Goal: Communication & Community: Participate in discussion

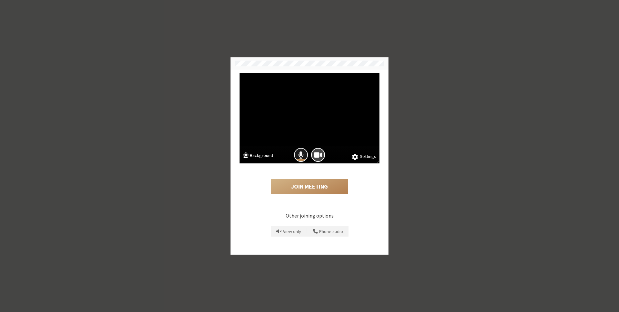
click at [301, 154] on span "Mic is on" at bounding box center [300, 155] width 5 height 9
click at [316, 191] on button "Join Meeting" at bounding box center [309, 186] width 77 height 15
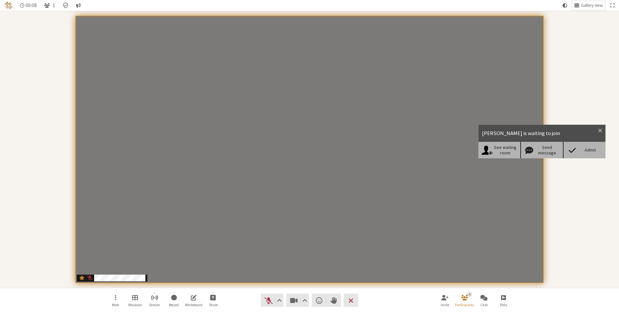
click at [589, 150] on div "Admit" at bounding box center [590, 149] width 25 height 5
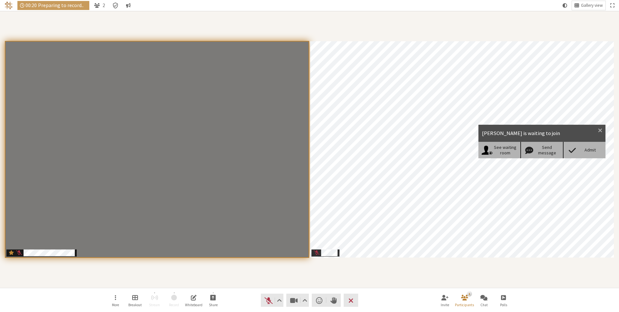
click at [575, 149] on span at bounding box center [571, 150] width 11 height 9
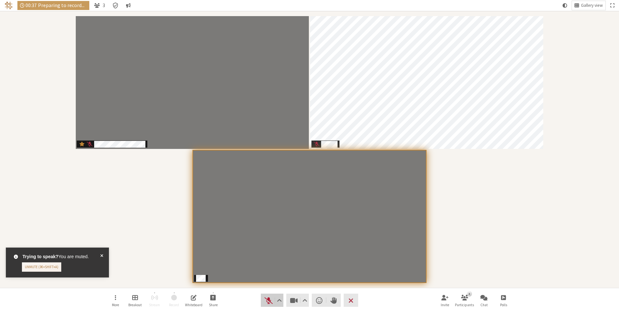
click at [265, 304] on span "Unmute (⌘+Shift+A)" at bounding box center [268, 300] width 9 height 9
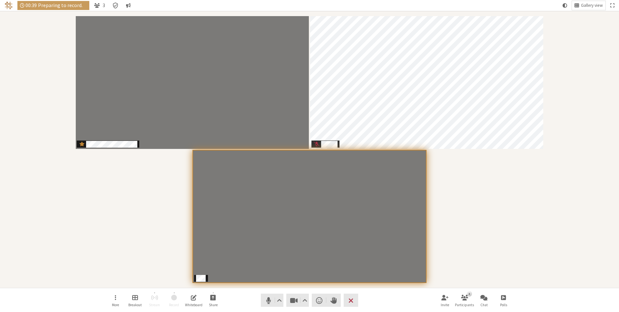
click at [168, 195] on div "Participants" at bounding box center [310, 149] width 610 height 268
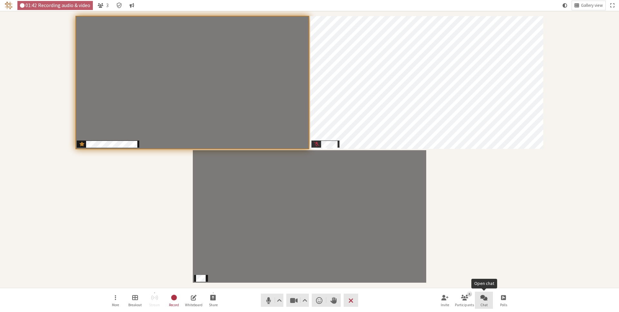
click at [481, 297] on span "Open chat" at bounding box center [483, 297] width 7 height 7
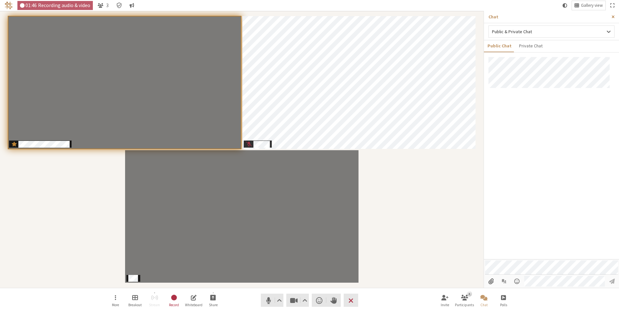
click at [612, 17] on span "Close sidebar" at bounding box center [612, 17] width 3 height 5
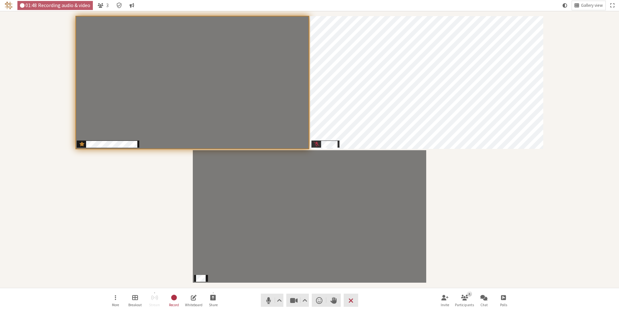
click at [128, 191] on div "Participants" at bounding box center [310, 149] width 610 height 268
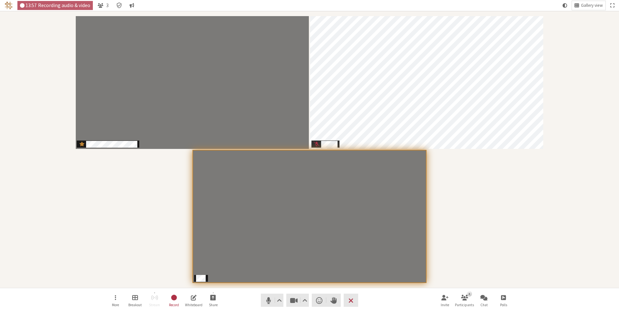
click at [545, 246] on div "Participants" at bounding box center [310, 149] width 610 height 268
click at [490, 296] on button "Chat" at bounding box center [484, 300] width 18 height 17
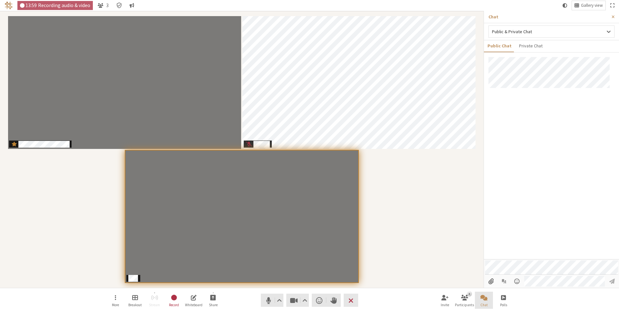
click at [490, 296] on button "Chat" at bounding box center [484, 300] width 18 height 17
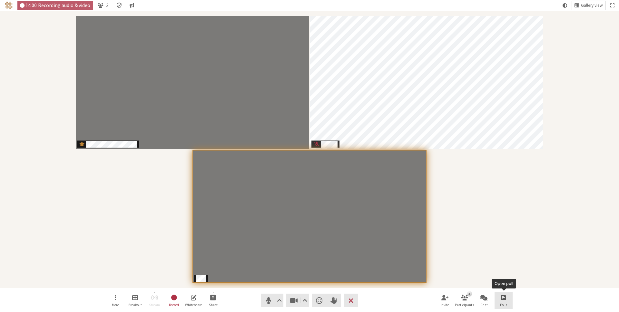
click at [500, 300] on button "Polls" at bounding box center [503, 300] width 18 height 17
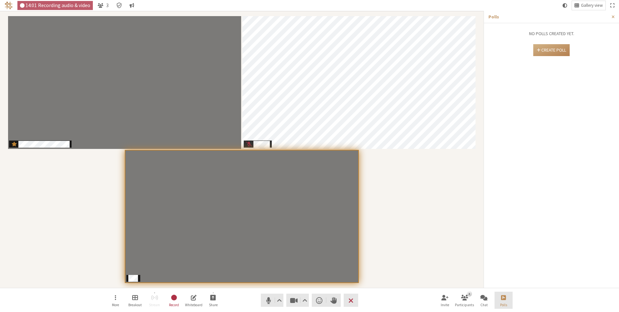
click at [500, 300] on button "Polls" at bounding box center [503, 300] width 18 height 17
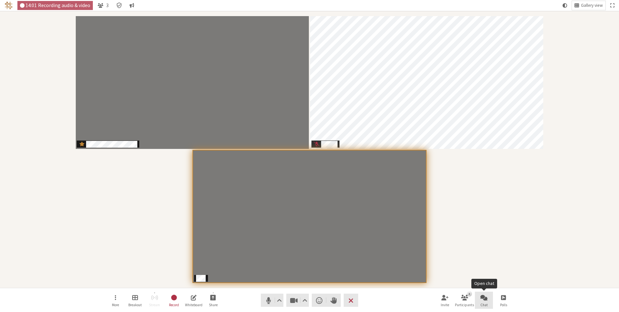
click at [483, 300] on span "Open chat" at bounding box center [483, 297] width 7 height 7
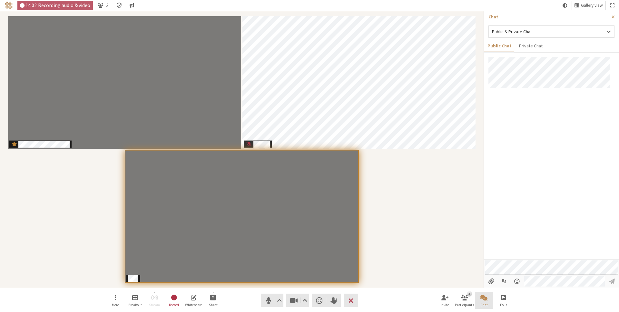
click at [483, 300] on span "Close chat" at bounding box center [483, 297] width 7 height 7
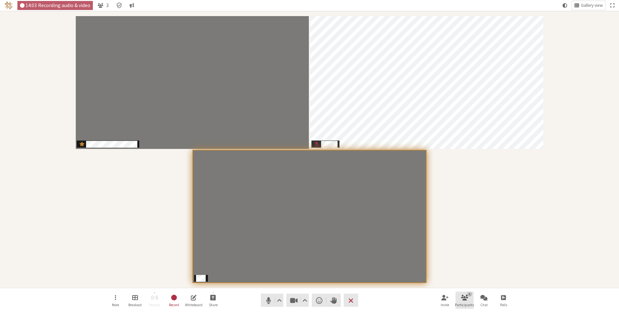
click at [466, 301] on button "3 Participants" at bounding box center [464, 300] width 18 height 17
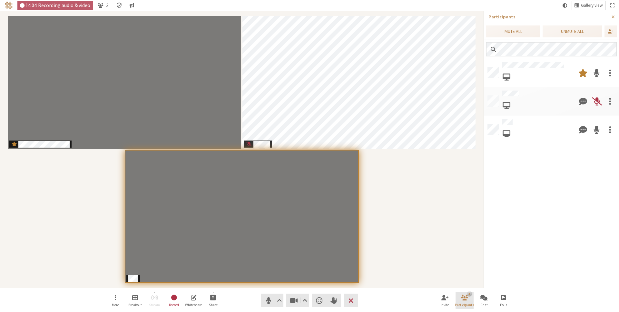
click at [466, 301] on button "3 Participants" at bounding box center [464, 300] width 18 height 17
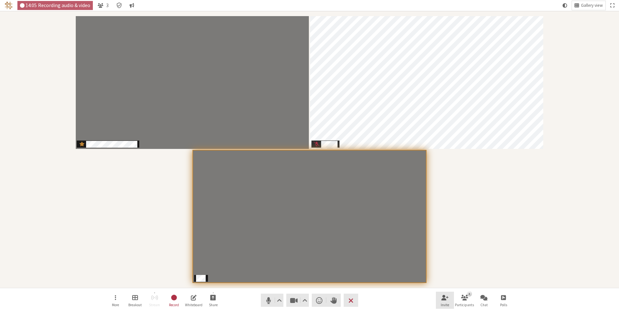
click at [448, 300] on span "Invite participants (⌘+Shift+I)" at bounding box center [444, 297] width 7 height 7
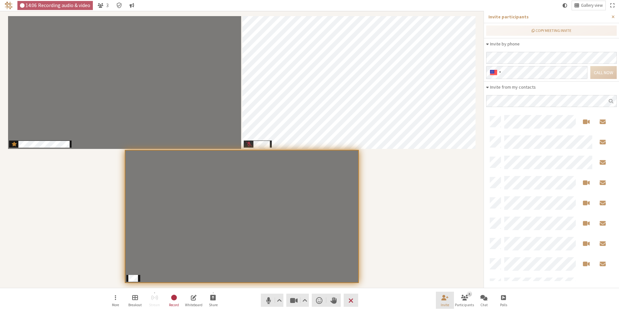
scroll to position [164, 126]
click at [448, 300] on span "Invite participants (⌘+Shift+I)" at bounding box center [444, 297] width 7 height 7
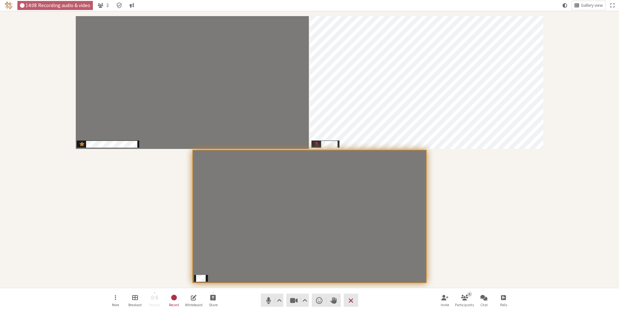
click at [372, 302] on nav "More Breakout Stream Record Whiteboard Share Audio Video Send a reaction Raise …" at bounding box center [309, 300] width 406 height 24
click at [110, 300] on button "More" at bounding box center [115, 300] width 18 height 17
click at [131, 300] on button "Breakout" at bounding box center [135, 300] width 18 height 17
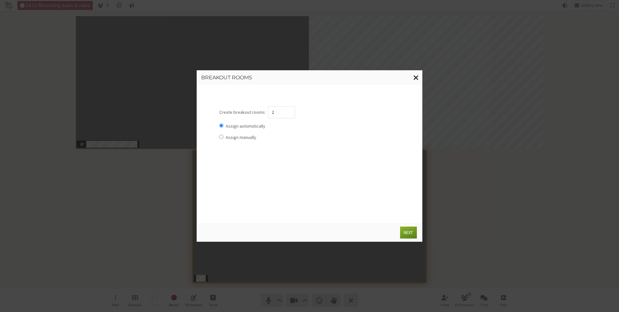
click at [415, 76] on span "Close modal" at bounding box center [415, 77] width 5 height 8
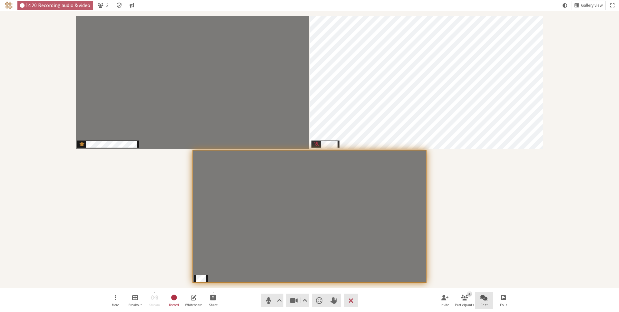
click at [481, 298] on span "Open chat" at bounding box center [483, 297] width 7 height 7
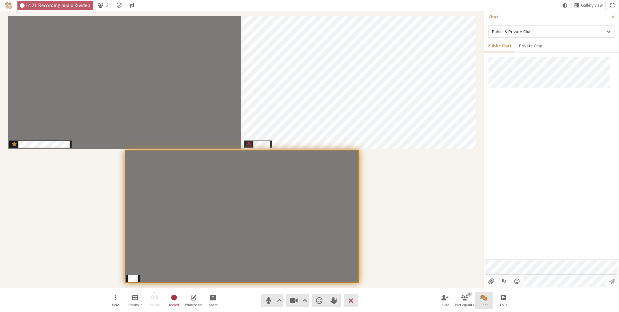
click at [481, 297] on span "Close chat" at bounding box center [483, 297] width 7 height 7
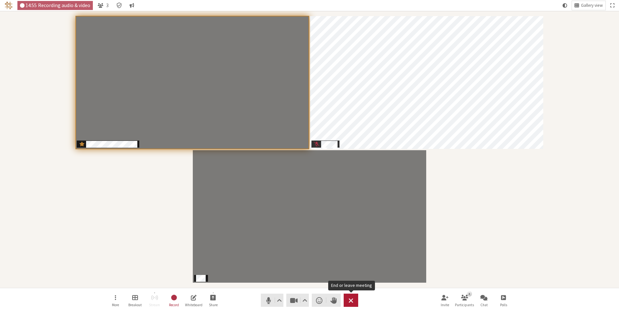
click at [348, 300] on span "End or leave meeting" at bounding box center [350, 300] width 5 height 9
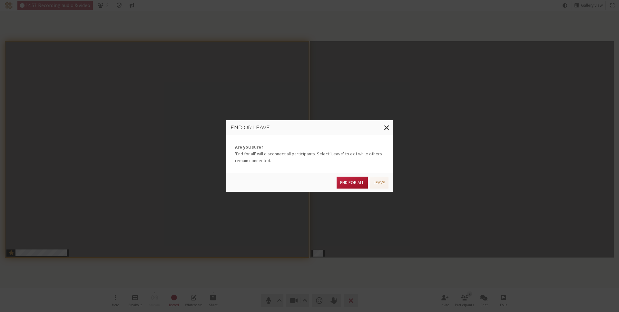
click at [352, 179] on button "End for all" at bounding box center [351, 183] width 31 height 12
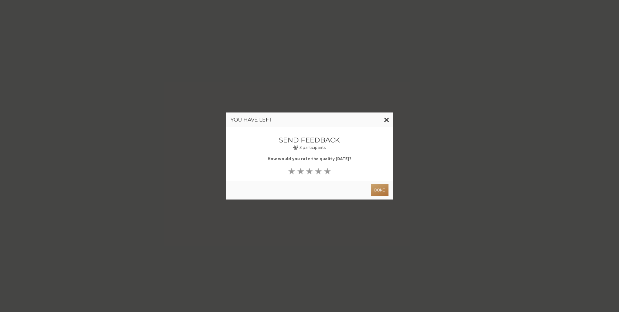
click at [383, 191] on button "Done" at bounding box center [380, 190] width 18 height 12
